Goal: Transaction & Acquisition: Purchase product/service

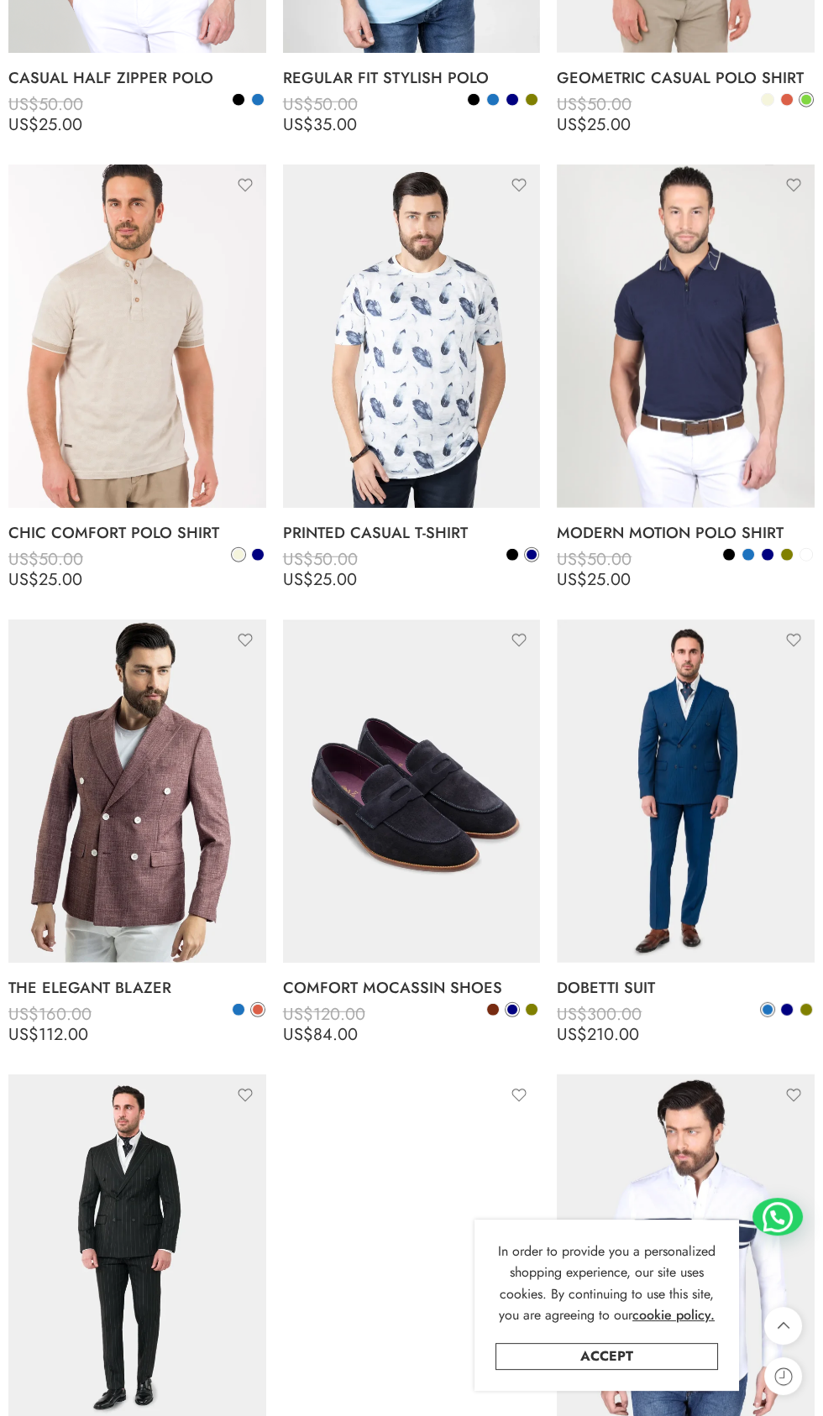
scroll to position [6068, 0]
